Goal: Transaction & Acquisition: Subscribe to service/newsletter

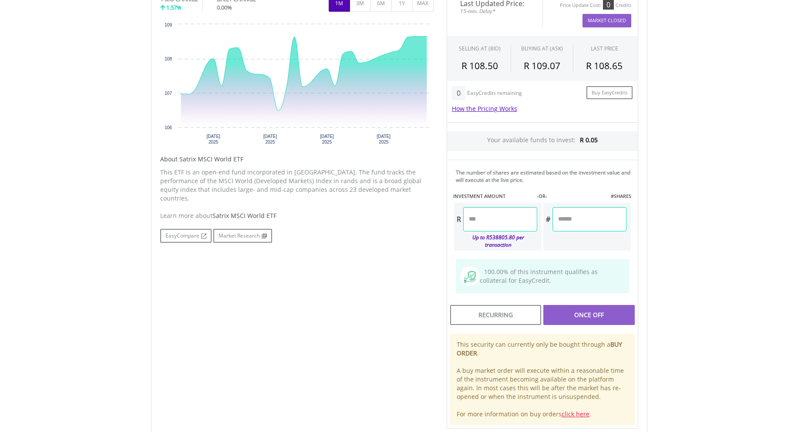
scroll to position [366, 0]
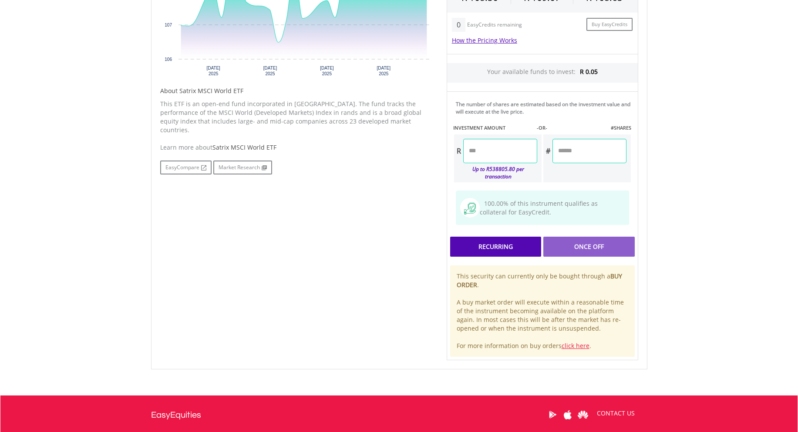
click at [509, 240] on div "Recurring" at bounding box center [495, 247] width 91 height 20
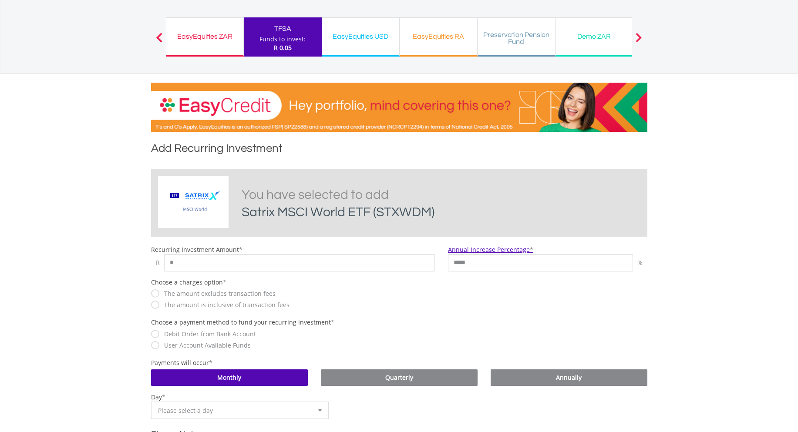
scroll to position [105, 0]
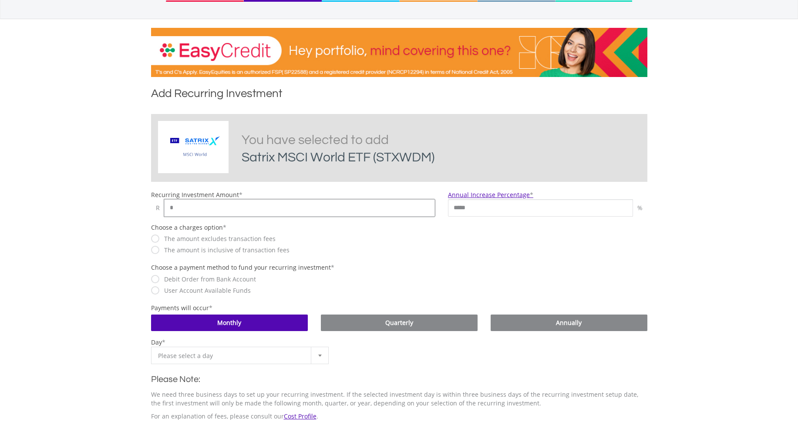
click at [178, 202] on input "*" at bounding box center [299, 207] width 271 height 17
type input "****"
click at [193, 251] on label "The amount is inclusive of transaction fees" at bounding box center [225, 250] width 130 height 9
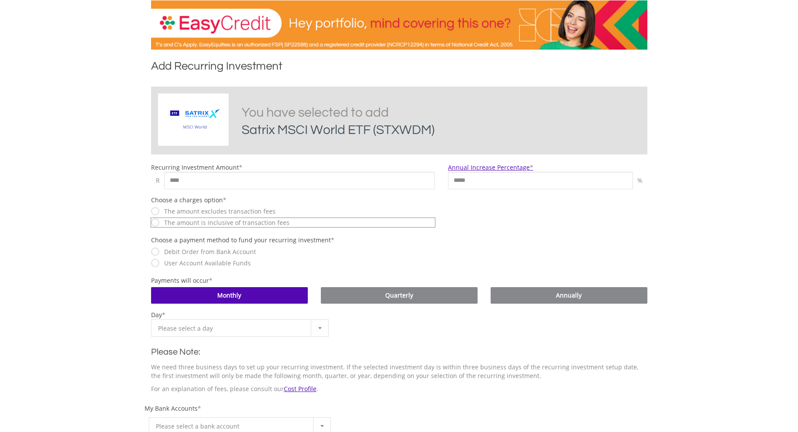
scroll to position [157, 0]
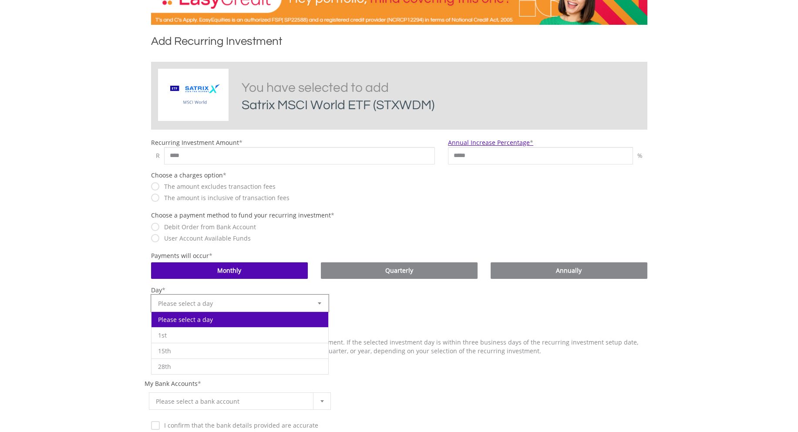
click at [319, 307] on div at bounding box center [319, 303] width 17 height 17
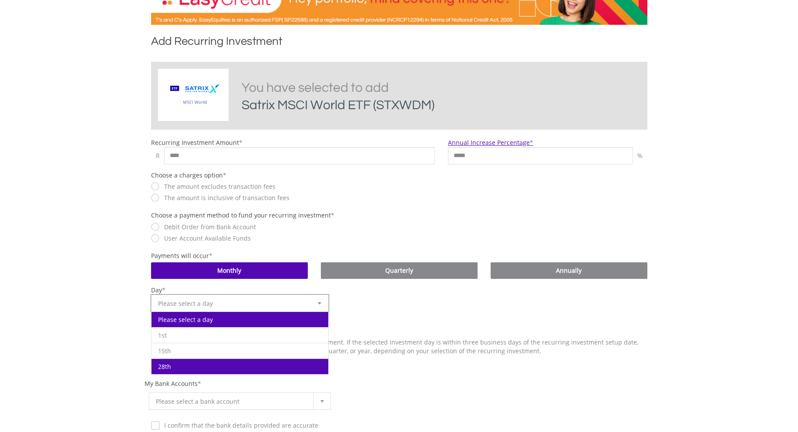
click at [206, 365] on li "28th" at bounding box center [240, 367] width 177 height 16
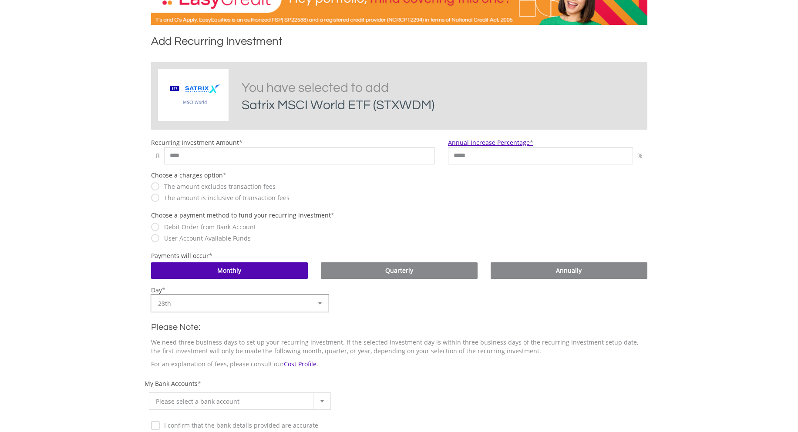
scroll to position [261, 0]
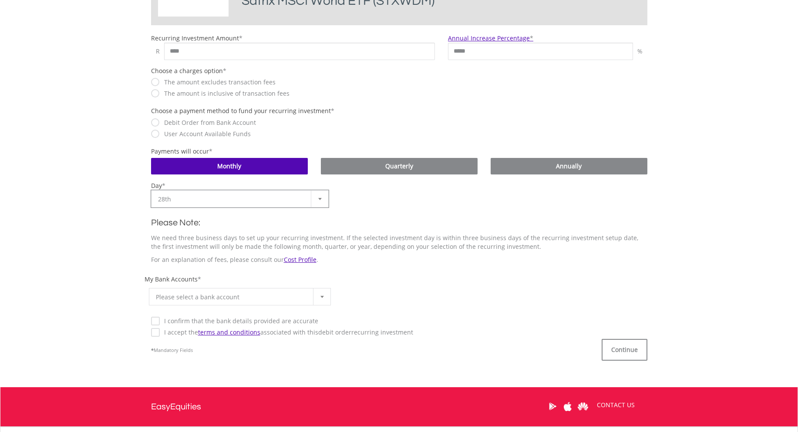
click at [320, 298] on div at bounding box center [321, 297] width 17 height 17
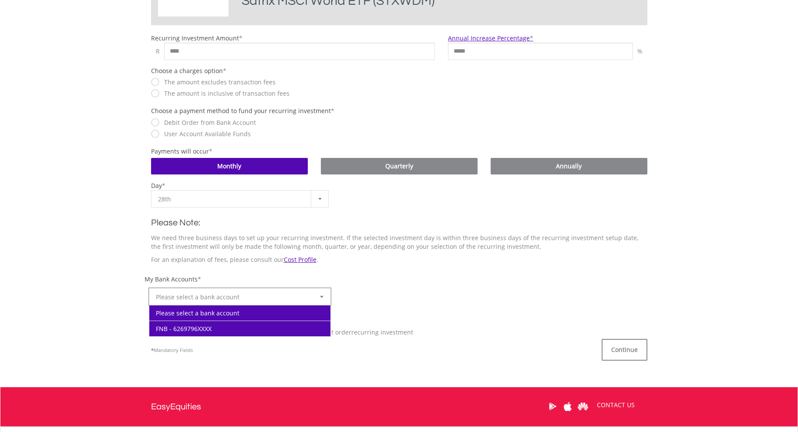
click at [212, 325] on li "FNB - 6269796XXXX" at bounding box center [240, 329] width 182 height 16
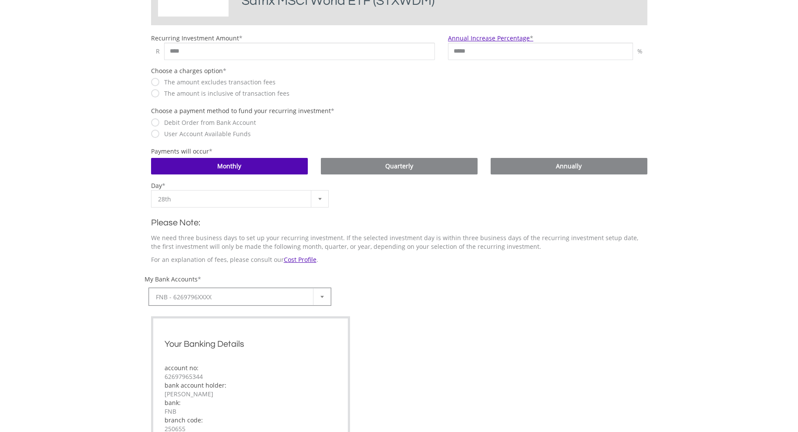
scroll to position [418, 0]
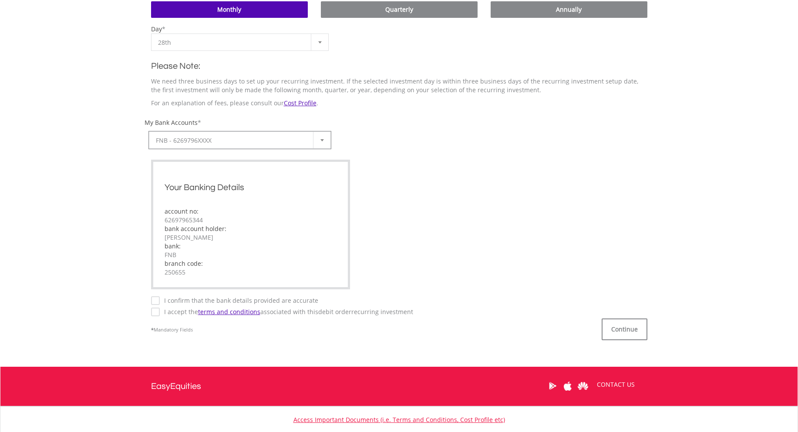
click at [160, 303] on label "I confirm that the bank details provided are accurate" at bounding box center [239, 301] width 158 height 9
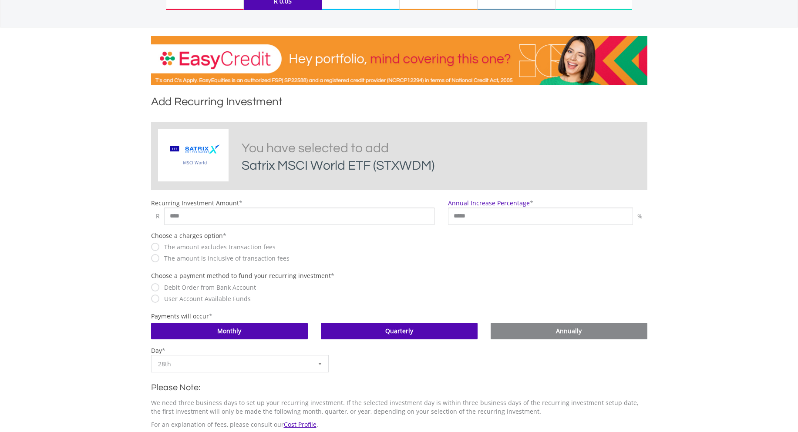
scroll to position [157, 0]
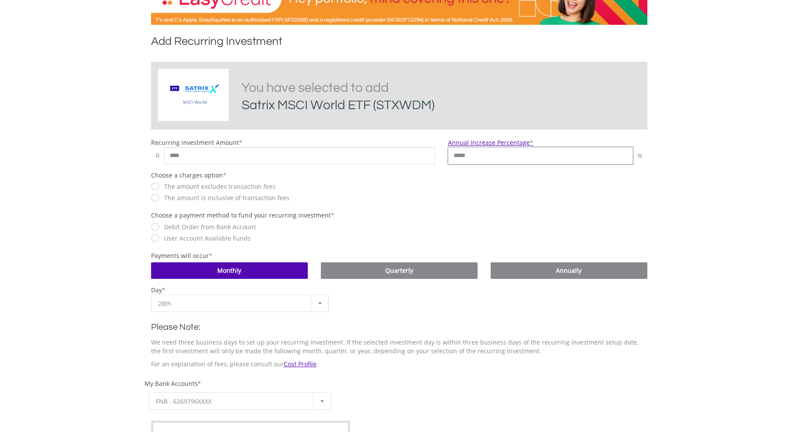
click at [476, 154] on input "*****" at bounding box center [540, 155] width 185 height 17
type input "*"
click at [520, 199] on div "Choose a charges option * The amount excludes transaction fees The amount is in…" at bounding box center [399, 191] width 509 height 40
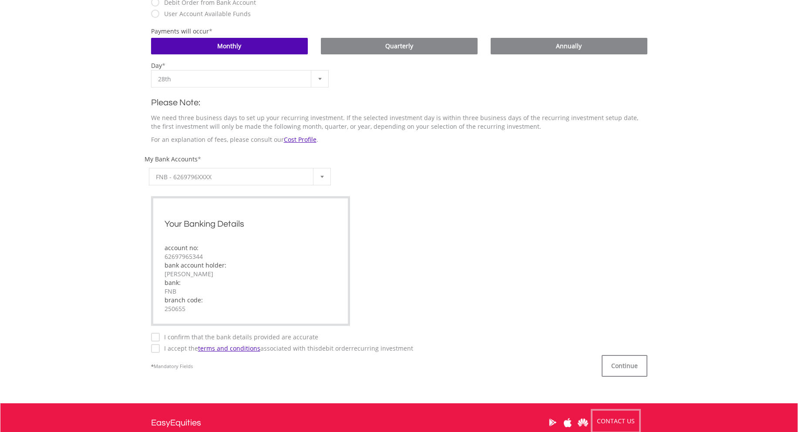
scroll to position [470, 0]
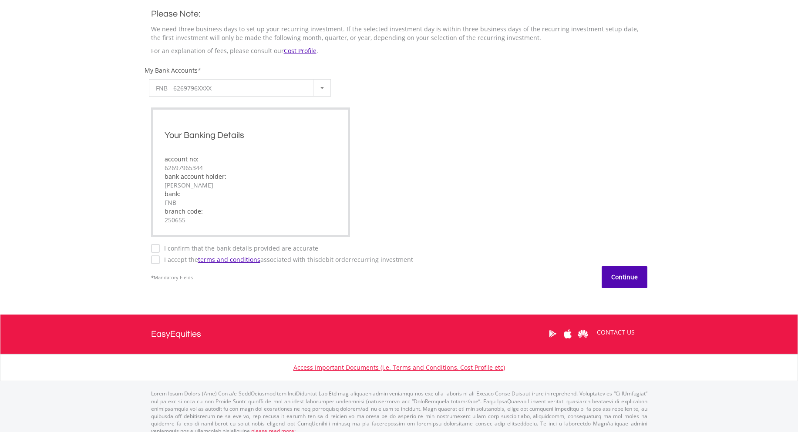
click at [624, 277] on button "Continue" at bounding box center [625, 277] width 46 height 22
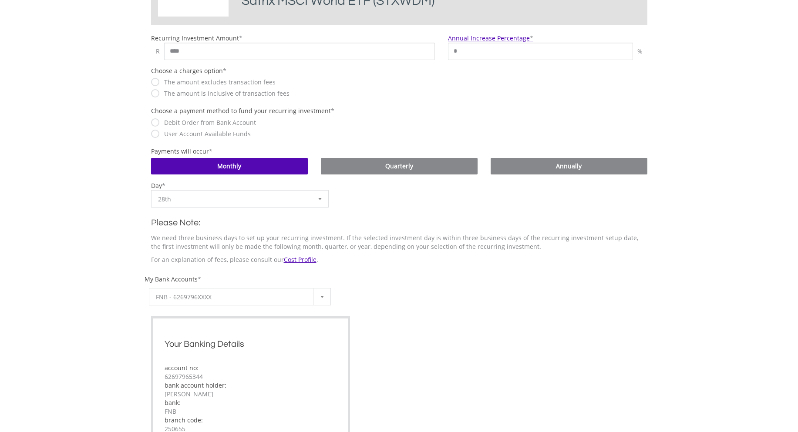
scroll to position [52, 0]
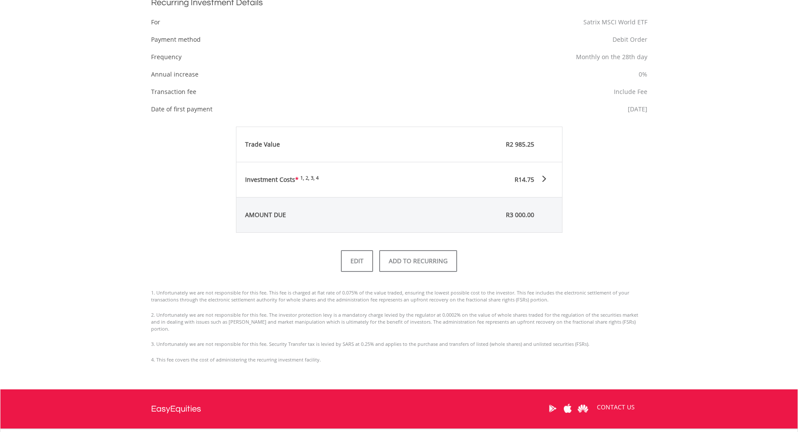
scroll to position [384, 0]
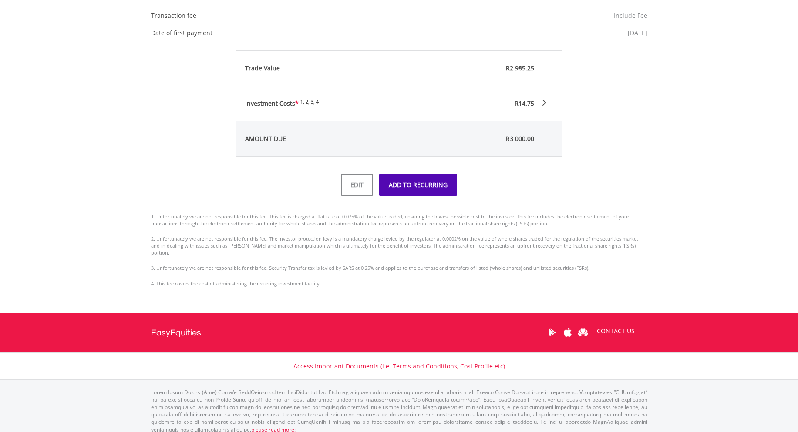
click at [420, 184] on button "ADD TO RECURRING" at bounding box center [418, 185] width 78 height 22
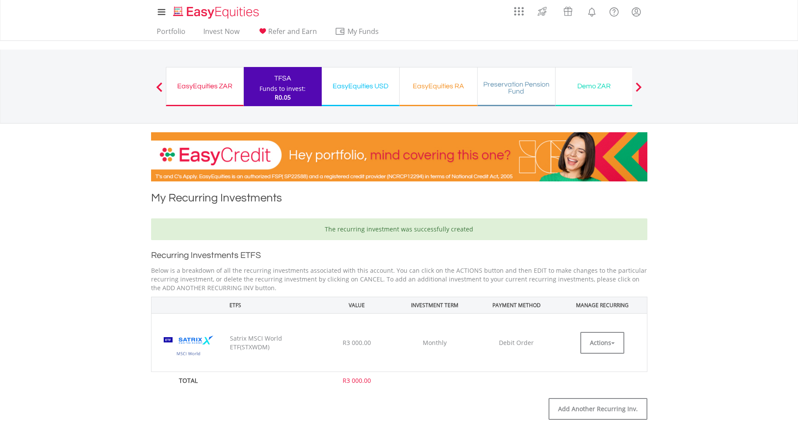
drag, startPoint x: 240, startPoint y: 336, endPoint x: 664, endPoint y: 341, distance: 423.7
click at [500, 87] on div "Preservation Pension Fund" at bounding box center [516, 88] width 67 height 14
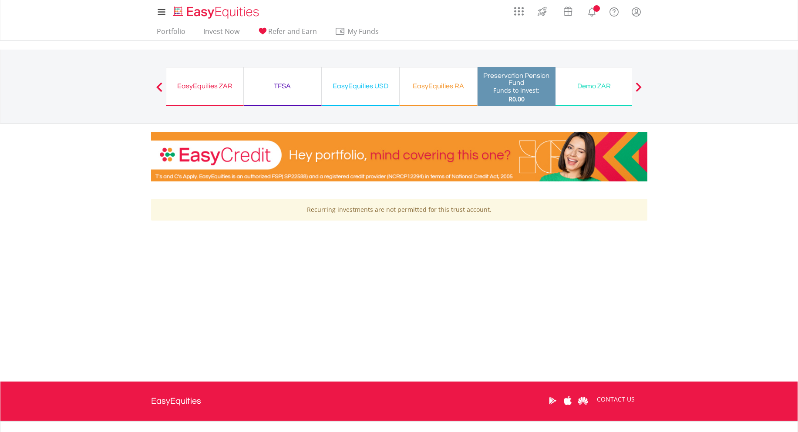
click at [432, 83] on div "EasyEquities RA" at bounding box center [438, 86] width 67 height 12
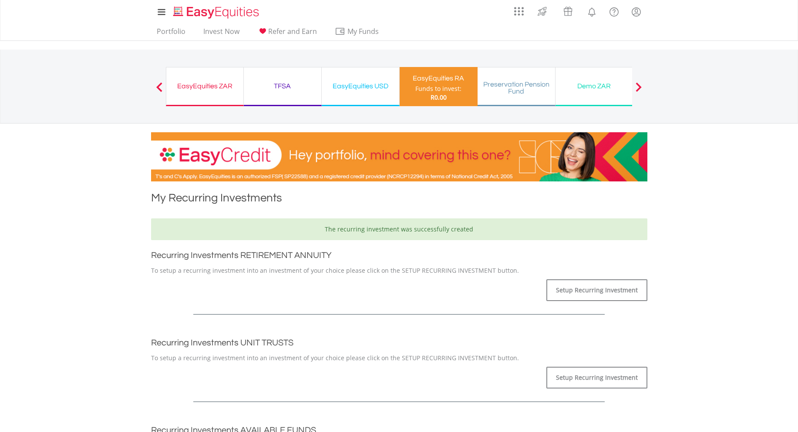
click at [350, 90] on div "EasyEquities USD" at bounding box center [360, 86] width 67 height 12
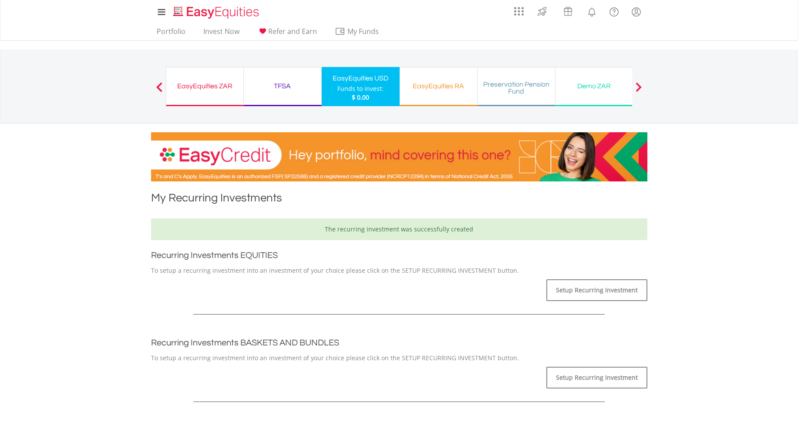
click at [269, 84] on div "TFSA" at bounding box center [282, 86] width 67 height 12
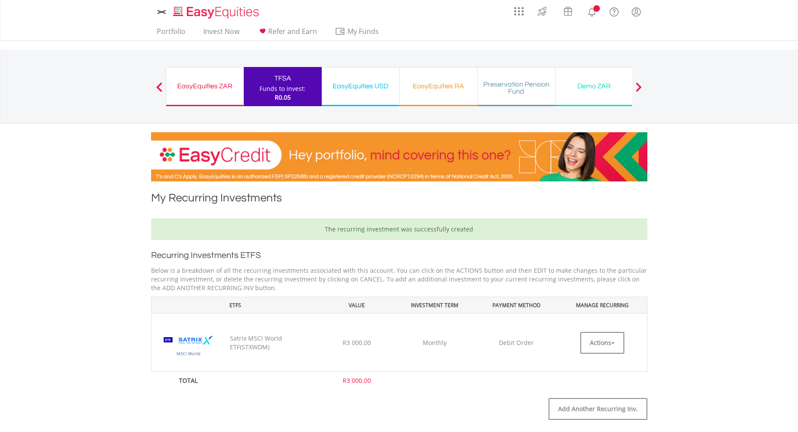
click at [220, 87] on div "EasyEquities ZAR" at bounding box center [205, 86] width 67 height 12
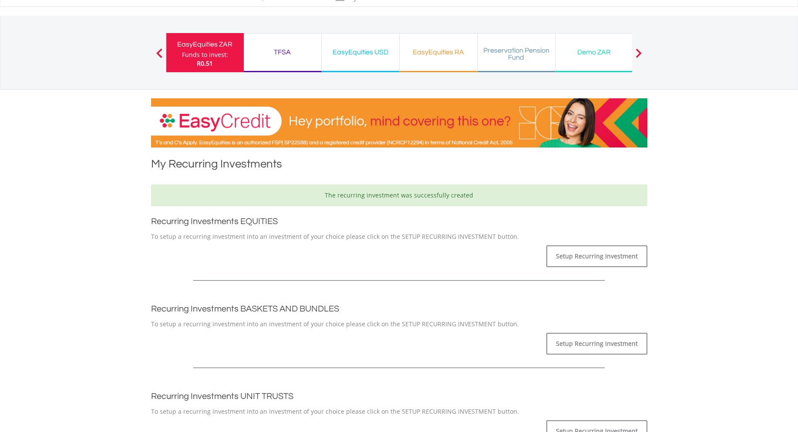
scroll to position [52, 0]
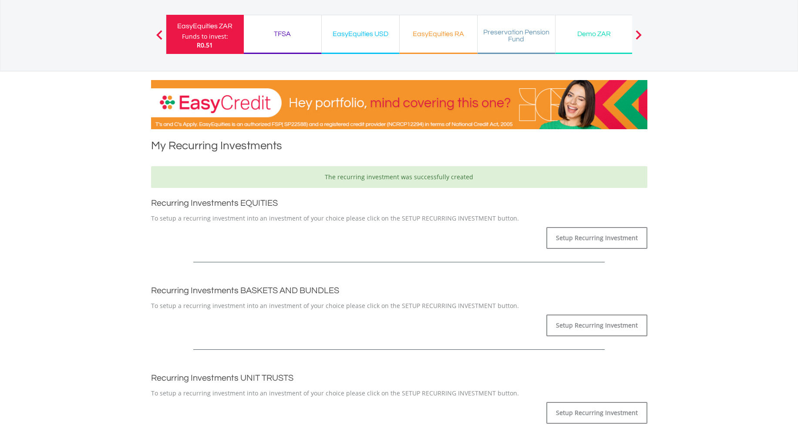
click at [284, 31] on div "TFSA" at bounding box center [282, 34] width 67 height 12
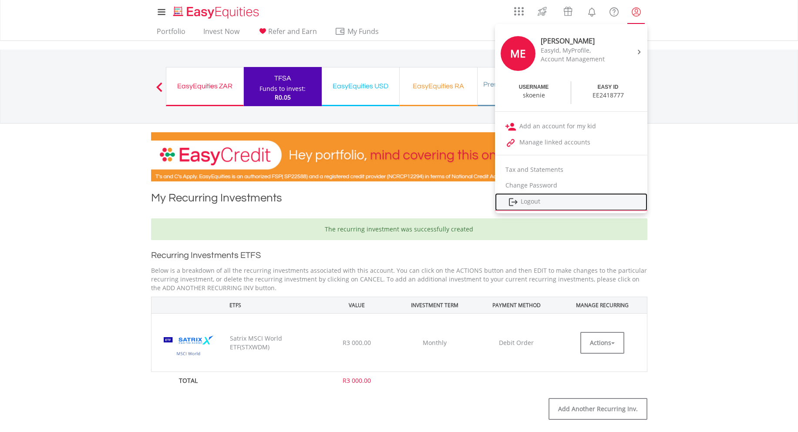
click at [529, 198] on link "Logout" at bounding box center [571, 202] width 152 height 18
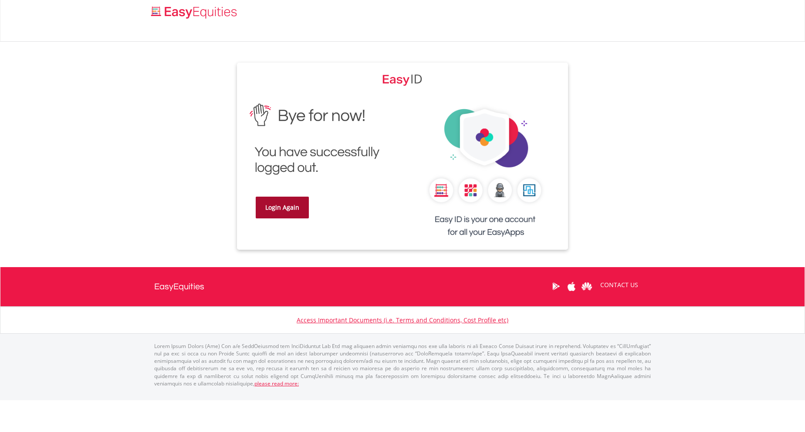
click at [289, 210] on link "Login Again" at bounding box center [282, 208] width 53 height 22
